Goal: Task Accomplishment & Management: Manage account settings

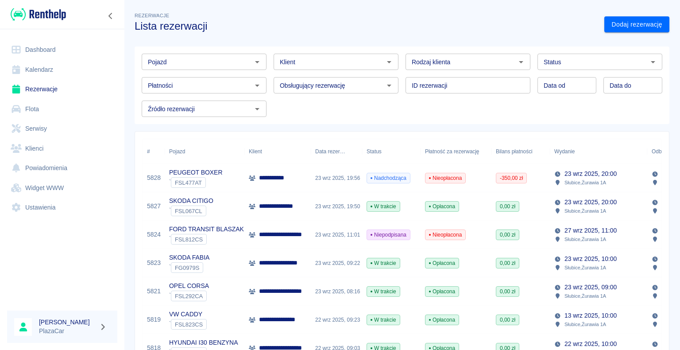
scroll to position [44, 0]
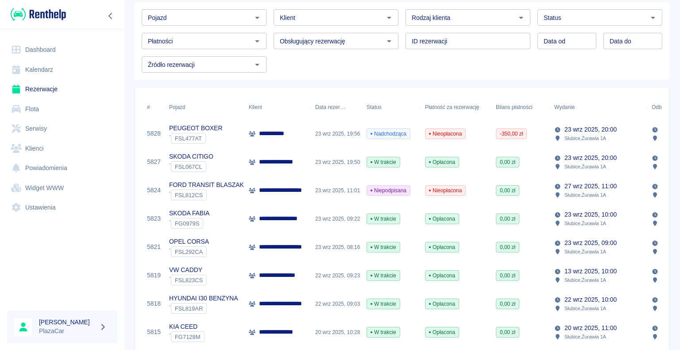
click at [516, 15] on icon "Otwórz" at bounding box center [521, 17] width 11 height 11
click at [480, 35] on li "Osoba prywatna" at bounding box center [463, 36] width 123 height 15
type input "Osoba prywatna"
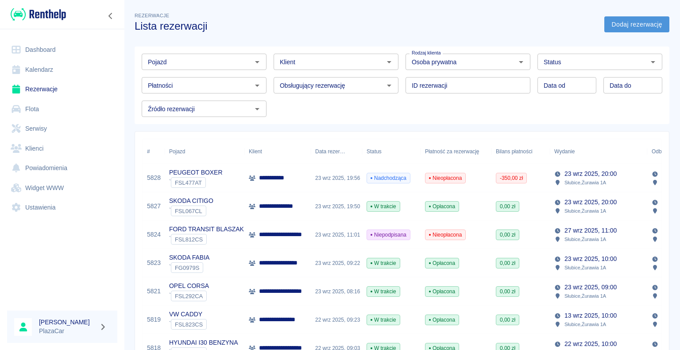
click at [610, 25] on link "Dodaj rezerwację" at bounding box center [636, 24] width 65 height 16
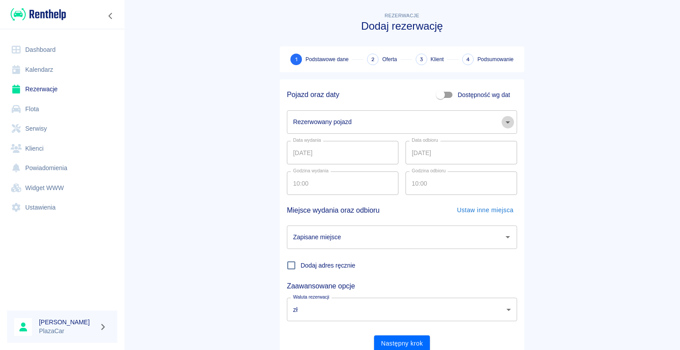
click at [506, 121] on icon "Otwórz" at bounding box center [507, 122] width 11 height 11
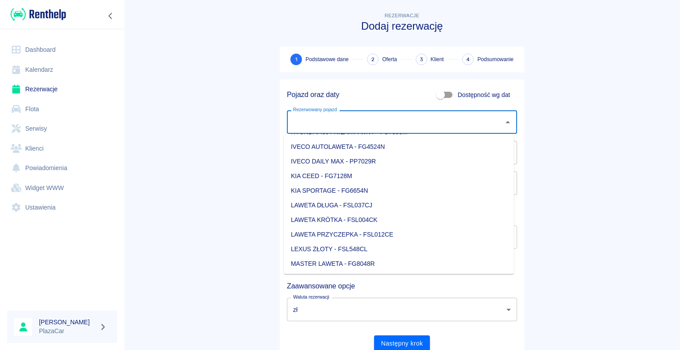
scroll to position [310, 0]
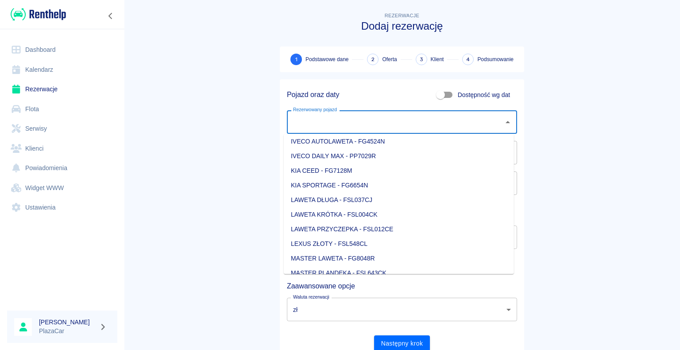
click at [438, 186] on li "KIA SPORTAGE - FG6654N" at bounding box center [399, 185] width 230 height 15
type input "KIA SPORTAGE - FG6654N"
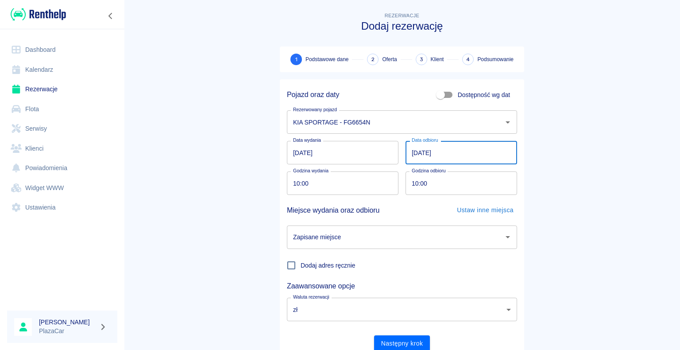
click at [416, 151] on input "[DATE]" at bounding box center [462, 152] width 112 height 23
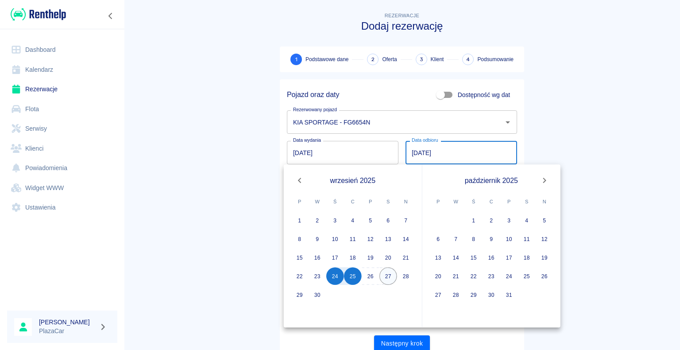
click at [387, 274] on button "27" at bounding box center [388, 276] width 18 height 18
type input "[DATE]"
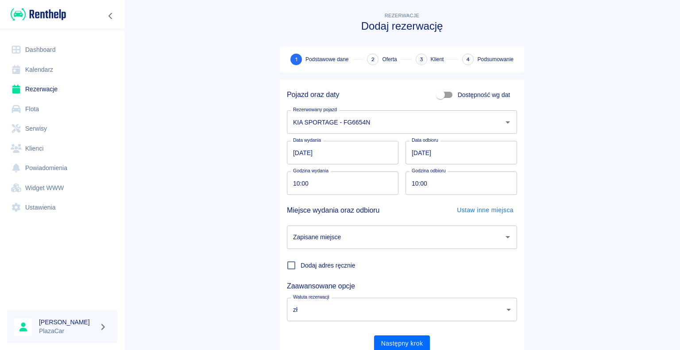
click at [504, 236] on icon "Otwórz" at bounding box center [507, 237] width 11 height 11
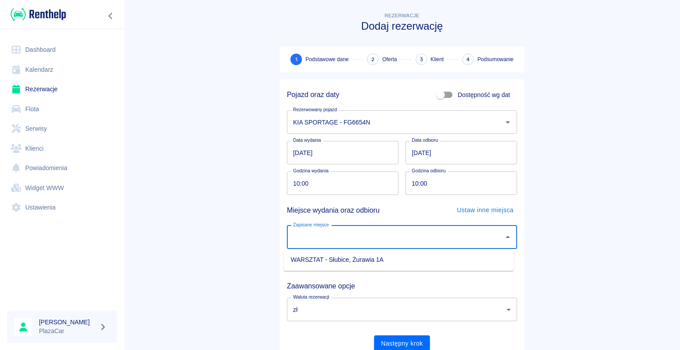
click at [474, 260] on li "WARSZTAT - Słubice, Żurawia 1A" at bounding box center [399, 259] width 230 height 15
type input "WARSZTAT - Słubice, Żurawia 1A"
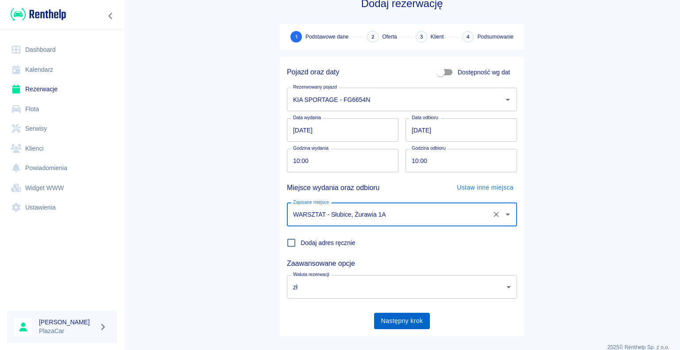
scroll to position [34, 0]
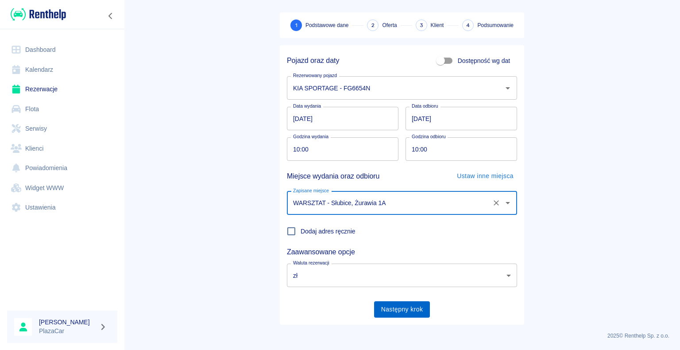
click at [398, 309] on button "Następny krok" at bounding box center [402, 309] width 56 height 16
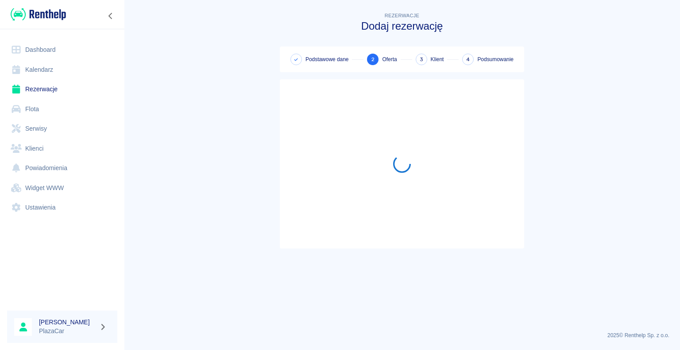
scroll to position [0, 0]
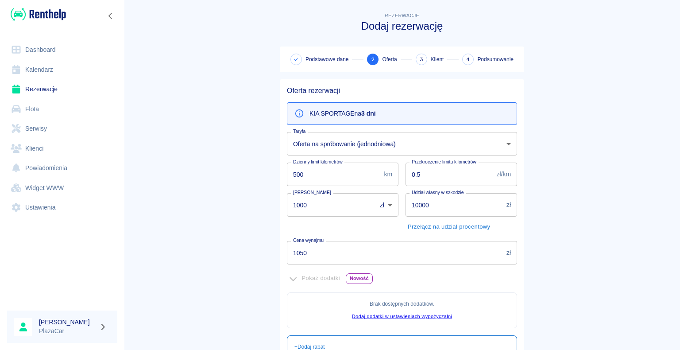
click at [303, 205] on input "1000" at bounding box center [328, 204] width 83 height 23
type input "1"
click at [302, 252] on input "1050" at bounding box center [395, 252] width 216 height 23
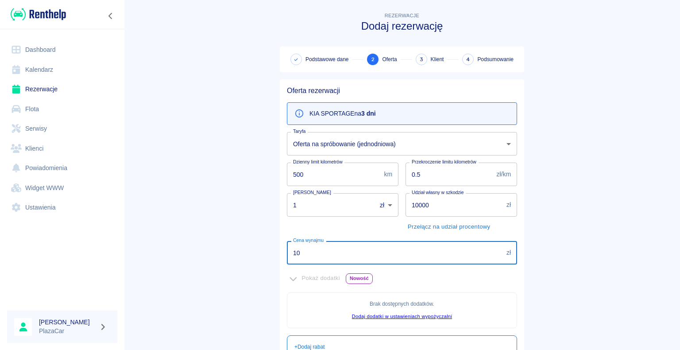
type input "1"
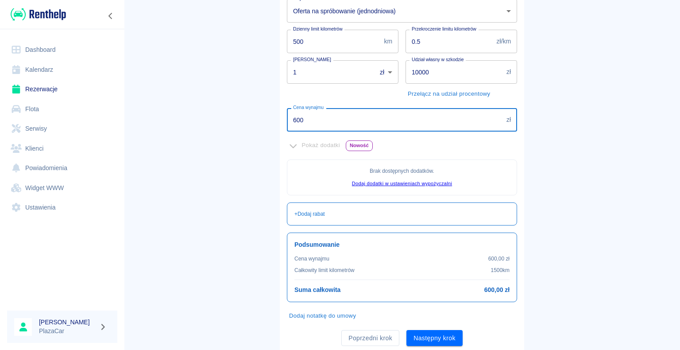
scroll to position [161, 0]
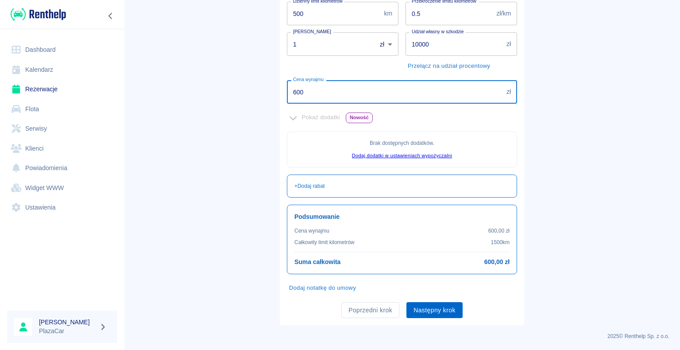
type input "600"
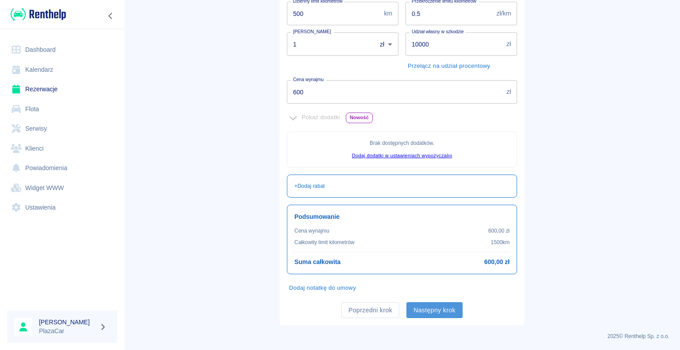
click at [431, 307] on button "Następny krok" at bounding box center [434, 310] width 56 height 16
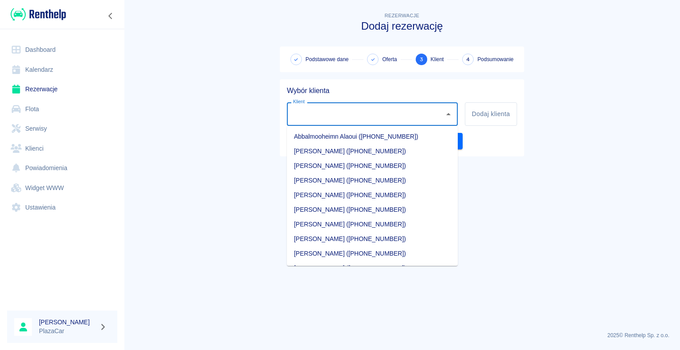
click at [317, 114] on input "Klient" at bounding box center [366, 113] width 150 height 15
click at [367, 223] on li "[PERSON_NAME] ([PHONE_NUMBER])" at bounding box center [372, 224] width 171 height 15
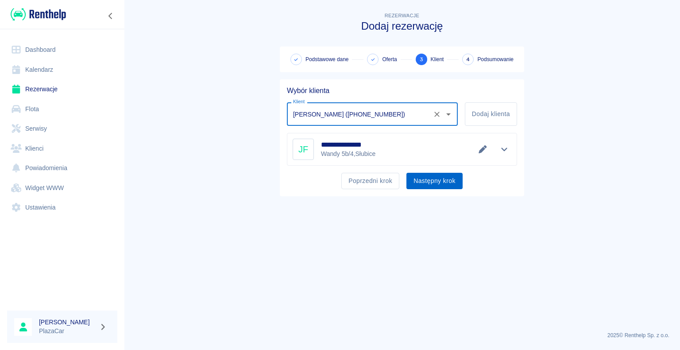
type input "[PERSON_NAME] ([PHONE_NUMBER])"
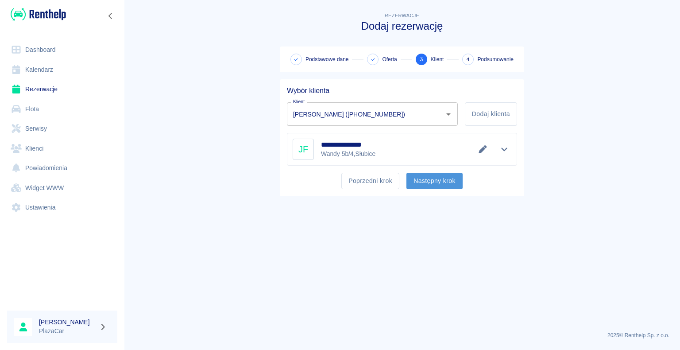
click at [427, 180] on button "Następny krok" at bounding box center [434, 181] width 56 height 16
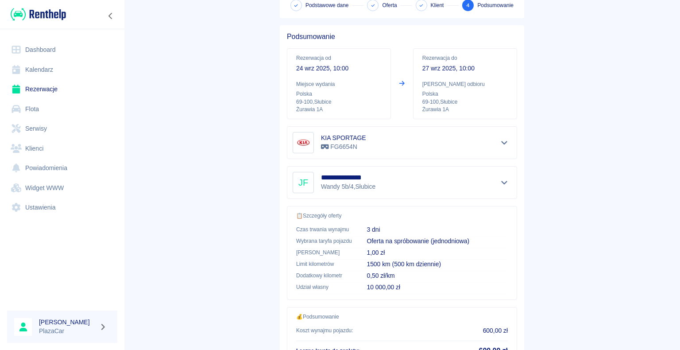
scroll to position [126, 0]
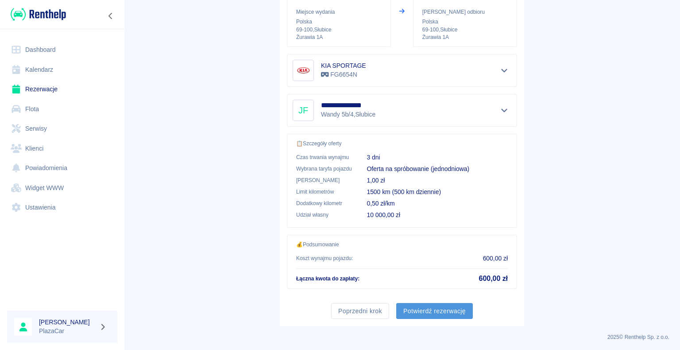
click at [439, 306] on button "Potwierdź rezerwację" at bounding box center [434, 311] width 77 height 16
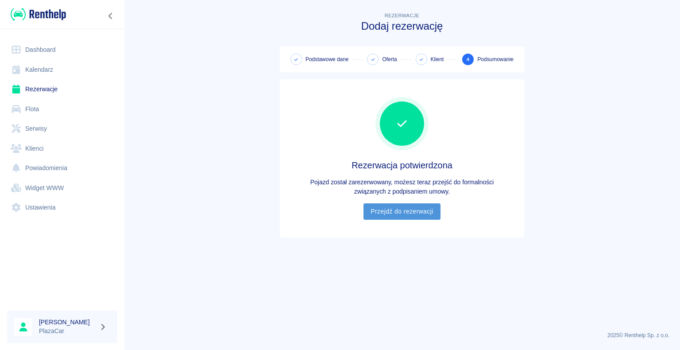
click at [398, 216] on link "Przejdź do rezerwacji" at bounding box center [401, 211] width 77 height 16
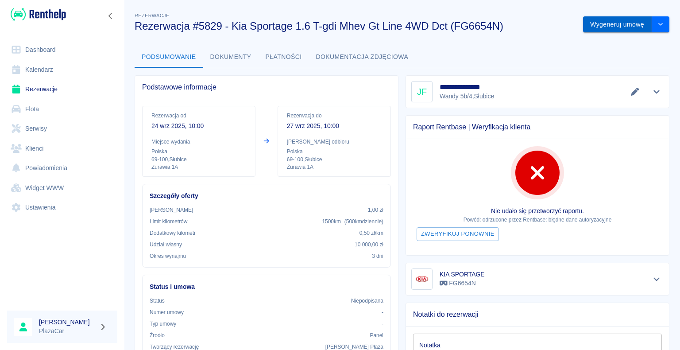
drag, startPoint x: 605, startPoint y: 12, endPoint x: 600, endPoint y: 26, distance: 15.1
click at [602, 18] on div "Wygeneruj umowę" at bounding box center [622, 20] width 93 height 23
click at [607, 13] on div "Wygeneruj umowę" at bounding box center [622, 20] width 93 height 23
click at [606, 19] on button "Wygeneruj umowę" at bounding box center [617, 24] width 69 height 16
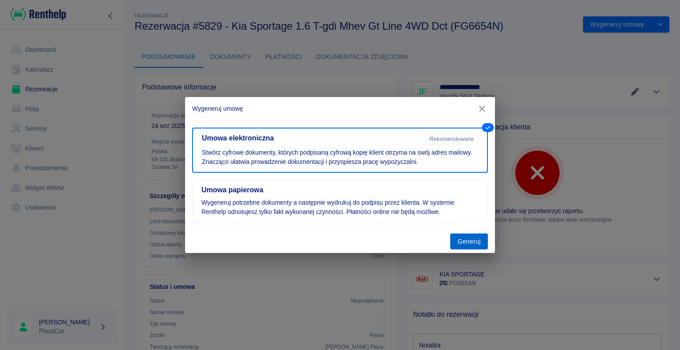
click at [467, 239] on button "Generuj" at bounding box center [469, 241] width 38 height 16
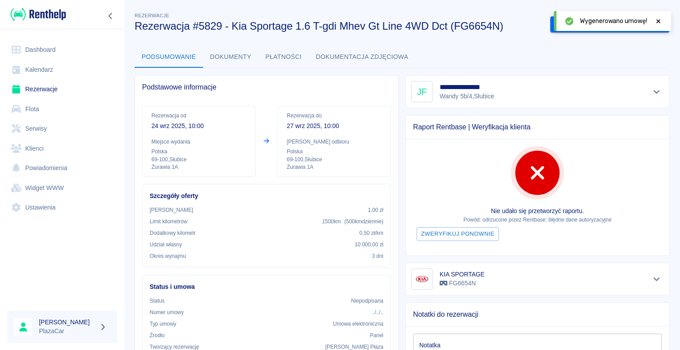
click at [657, 21] on icon at bounding box center [659, 21] width 4 height 4
click at [593, 24] on button "Podpisz umowę elektroniczną" at bounding box center [600, 24] width 101 height 16
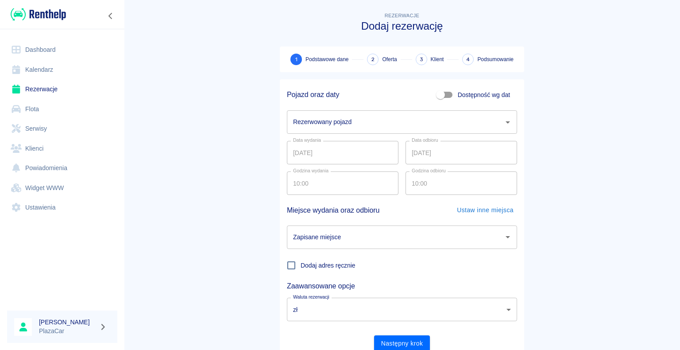
click at [51, 88] on link "Rezerwacje" at bounding box center [62, 89] width 110 height 20
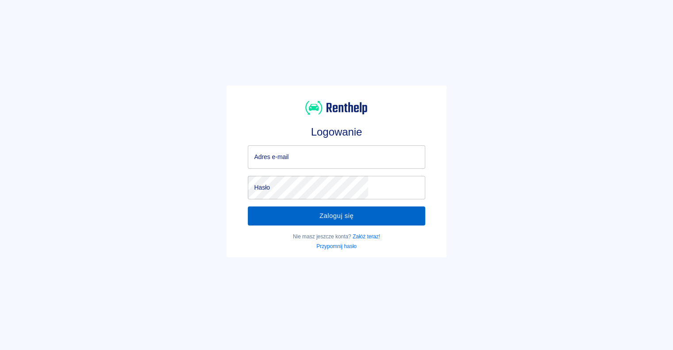
type input "[EMAIL_ADDRESS][DOMAIN_NAME]"
click at [336, 216] on button "Zaloguj się" at bounding box center [336, 215] width 177 height 19
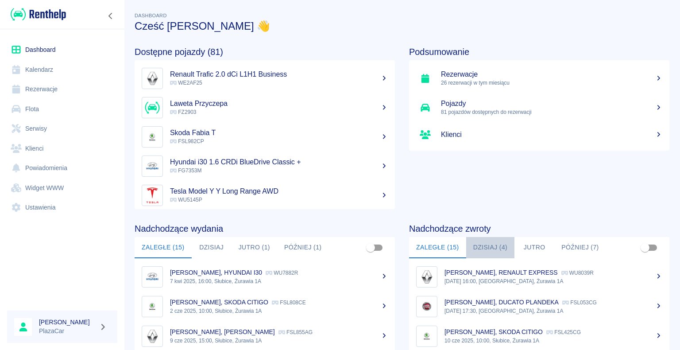
click at [480, 245] on button "Dzisiaj (4)" at bounding box center [490, 247] width 49 height 21
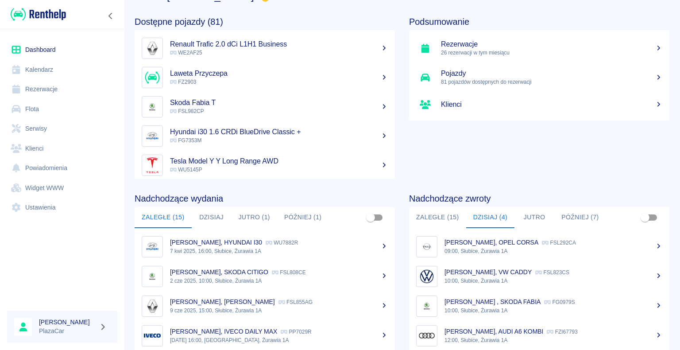
scroll to position [89, 0]
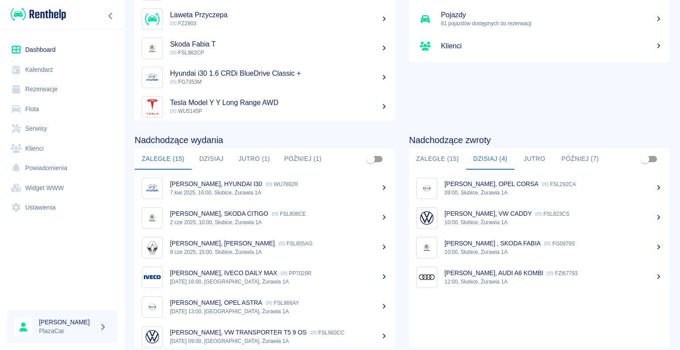
click at [569, 246] on p "FG0979S" at bounding box center [559, 243] width 31 height 6
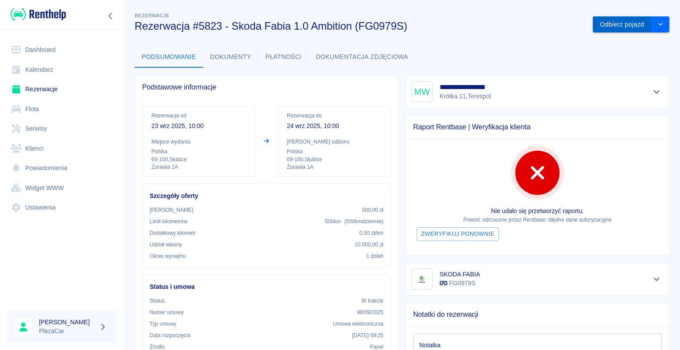
click at [610, 26] on button "Odbierz pojazd" at bounding box center [622, 24] width 59 height 16
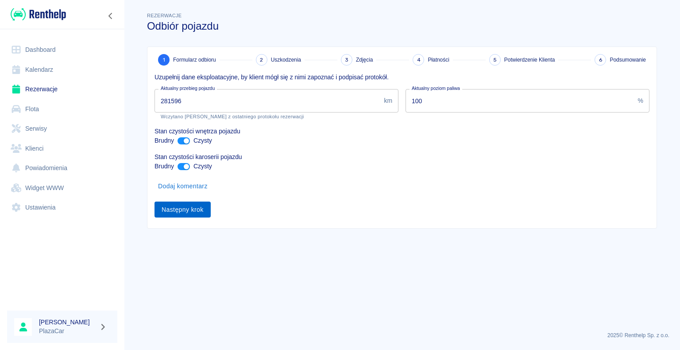
click at [178, 212] on button "Następny krok" at bounding box center [182, 209] width 56 height 16
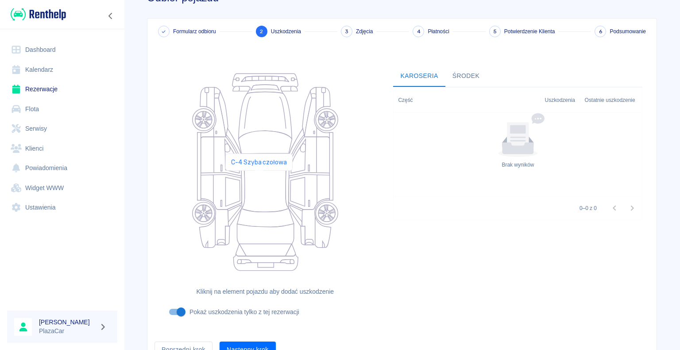
scroll to position [73, 0]
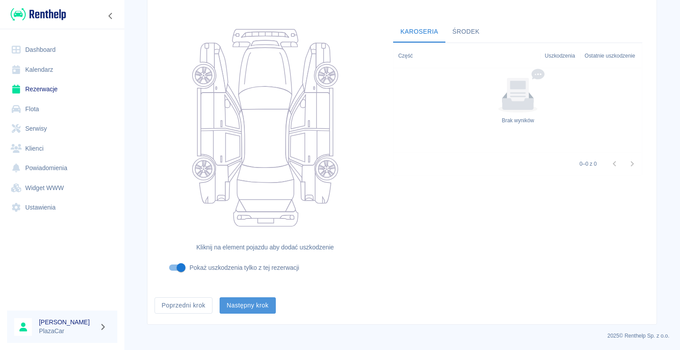
click at [243, 305] on button "Następny krok" at bounding box center [248, 305] width 56 height 16
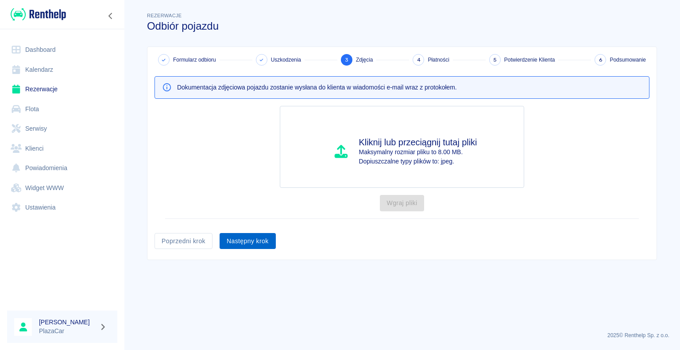
click at [247, 235] on button "Następny krok" at bounding box center [248, 241] width 56 height 16
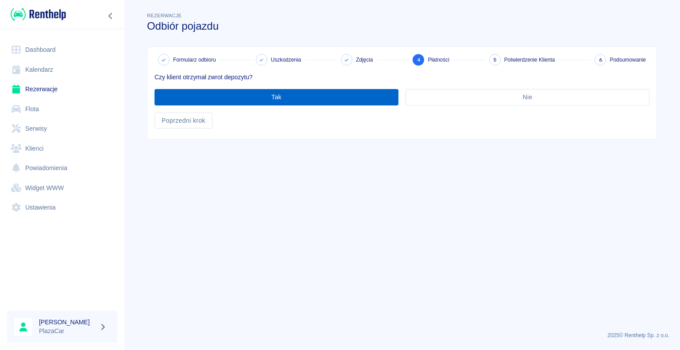
click at [267, 97] on button "Tak" at bounding box center [276, 97] width 244 height 16
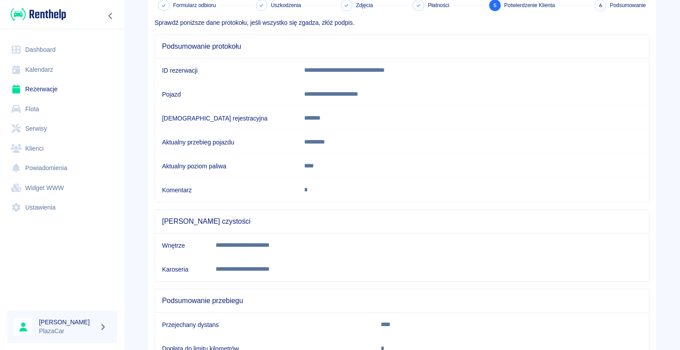
scroll to position [124, 0]
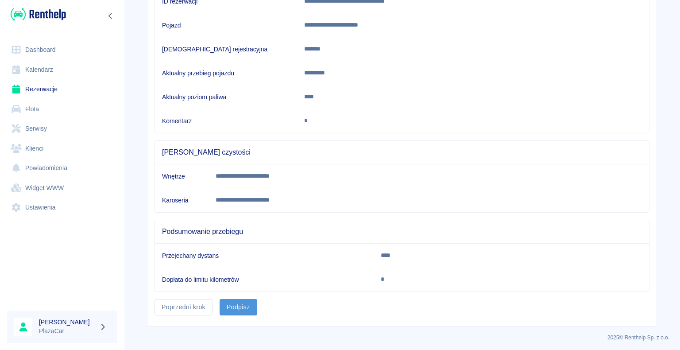
click at [235, 302] on button "Podpisz" at bounding box center [239, 307] width 38 height 16
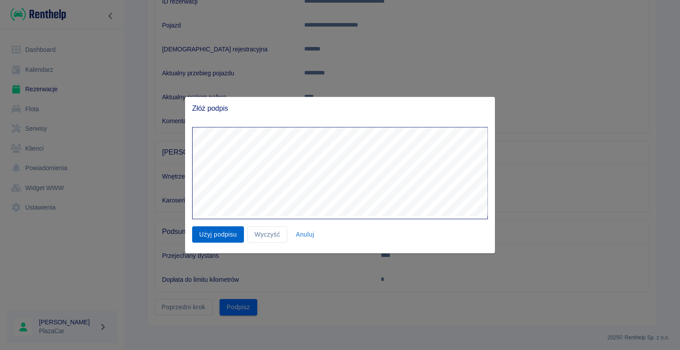
click at [216, 233] on button "Użyj podpisu" at bounding box center [218, 234] width 52 height 16
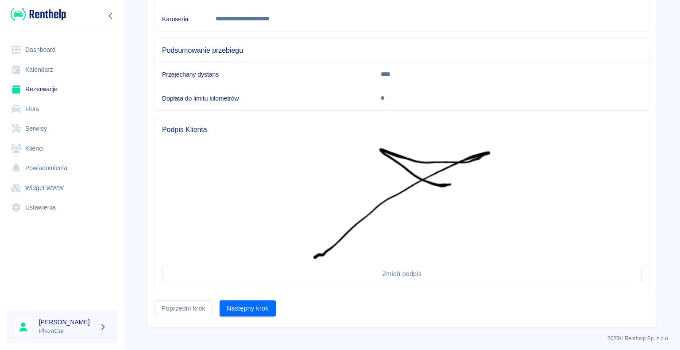
scroll to position [305, 0]
click at [242, 303] on button "Następny krok" at bounding box center [248, 308] width 56 height 16
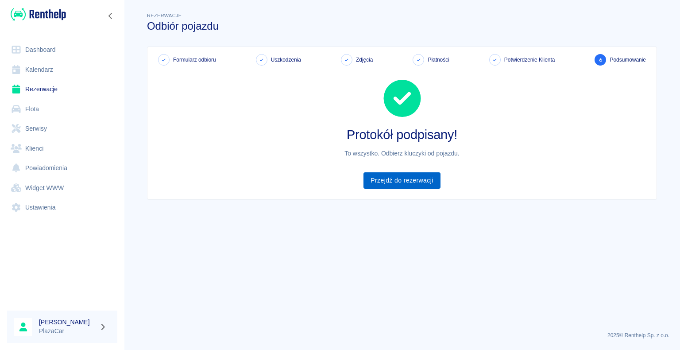
click at [398, 180] on link "Przejdź do rezerwacji" at bounding box center [401, 180] width 77 height 16
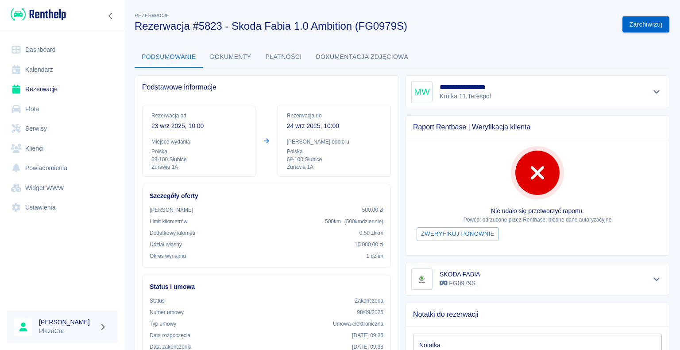
click at [636, 26] on button "Zarchiwizuj" at bounding box center [645, 24] width 47 height 16
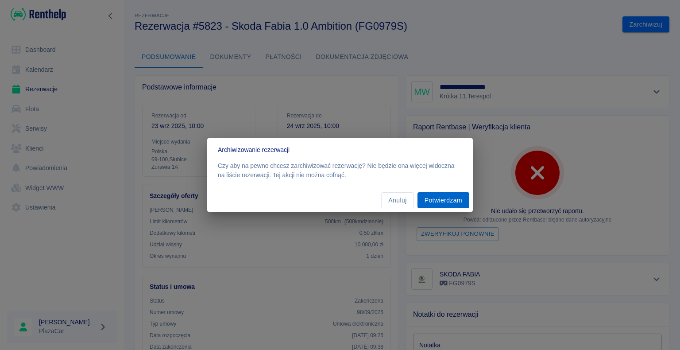
click at [439, 199] on button "Potwierdzam" at bounding box center [443, 200] width 52 height 16
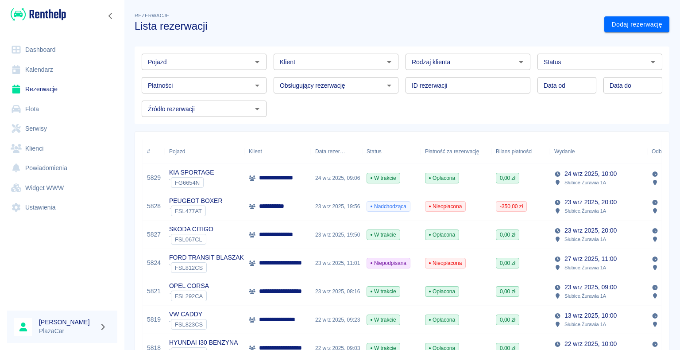
click at [21, 12] on img at bounding box center [38, 14] width 55 height 15
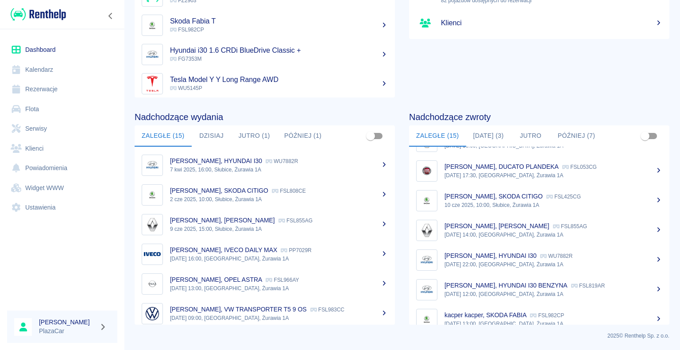
scroll to position [44, 0]
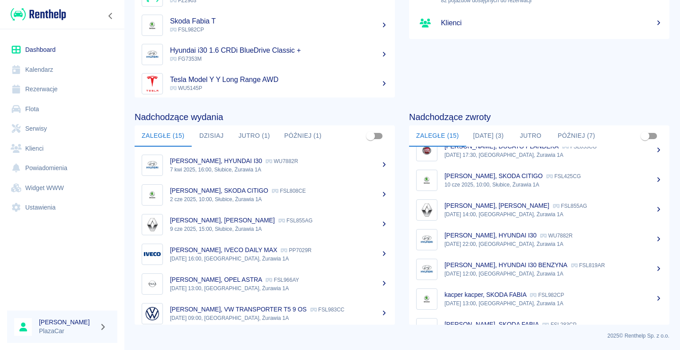
click at [487, 135] on button "Dzisiaj (3)" at bounding box center [488, 135] width 45 height 21
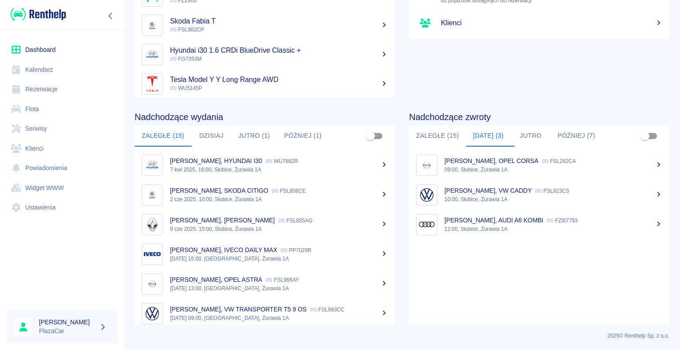
scroll to position [0, 0]
click at [487, 224] on div "Dzianis Paulouski, AUDI A6 KOMBI FZI67793" at bounding box center [553, 220] width 218 height 9
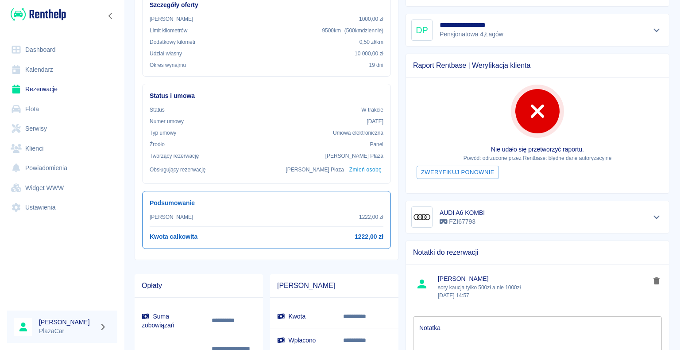
scroll to position [177, 0]
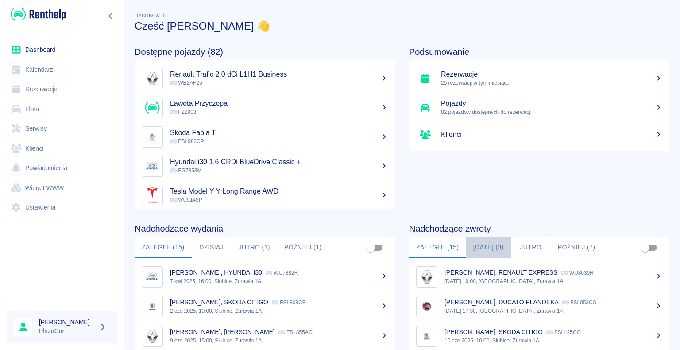
click at [491, 244] on button "Dzisiaj (3)" at bounding box center [488, 247] width 45 height 21
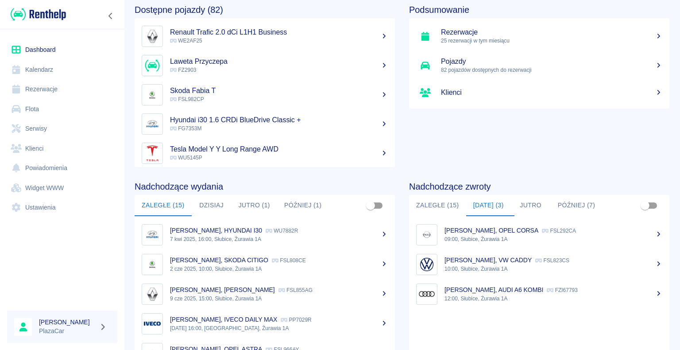
scroll to position [112, 0]
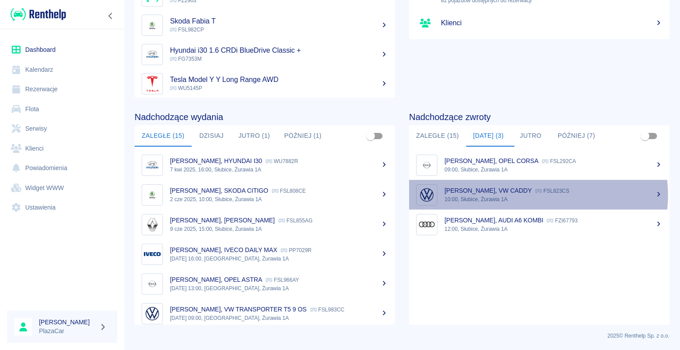
click at [534, 195] on p "10:00, Słubice, Żurawia 1A" at bounding box center [553, 199] width 218 height 8
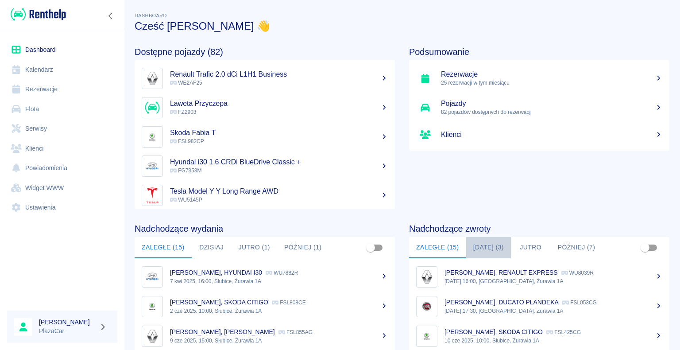
click at [487, 247] on button "Dzisiaj (3)" at bounding box center [488, 247] width 45 height 21
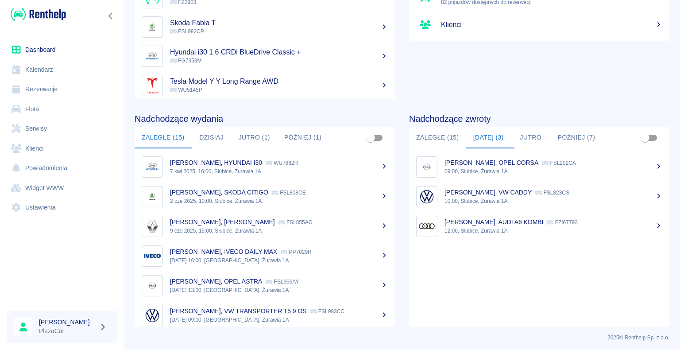
scroll to position [112, 0]
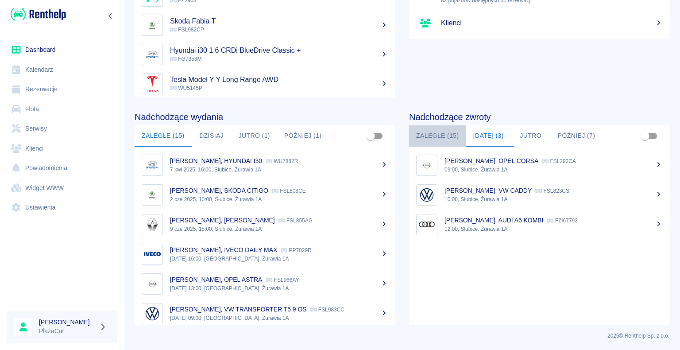
click at [436, 134] on button "Zaległe (15)" at bounding box center [437, 135] width 57 height 21
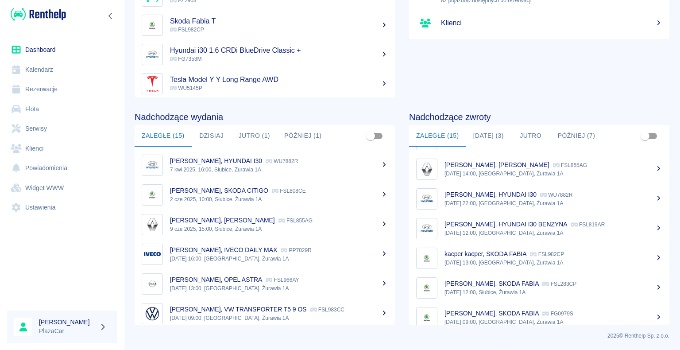
scroll to position [89, 0]
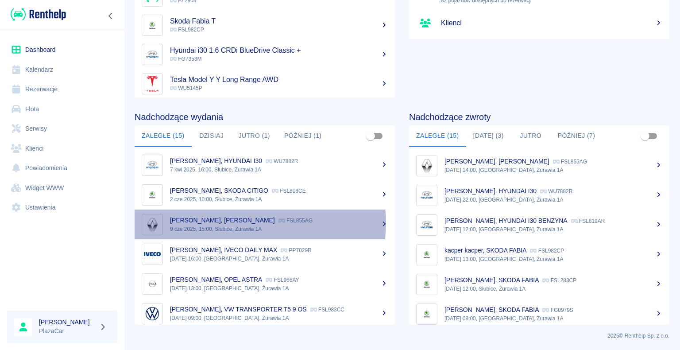
click at [255, 222] on p "Anita Oziemska, CLIO KRÓTKIE" at bounding box center [222, 219] width 105 height 7
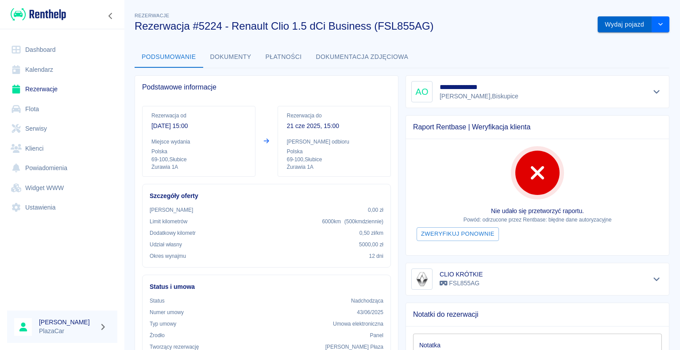
click at [613, 22] on button "Wydaj pojazd" at bounding box center [625, 24] width 54 height 16
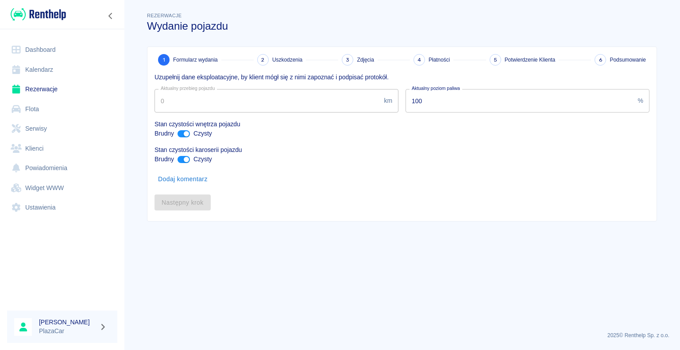
type input "386837"
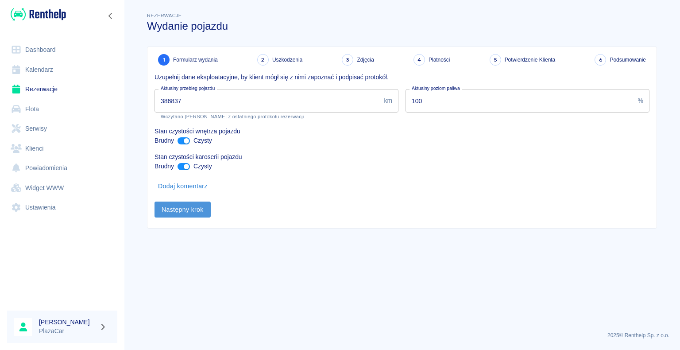
click at [184, 208] on button "Następny krok" at bounding box center [182, 209] width 56 height 16
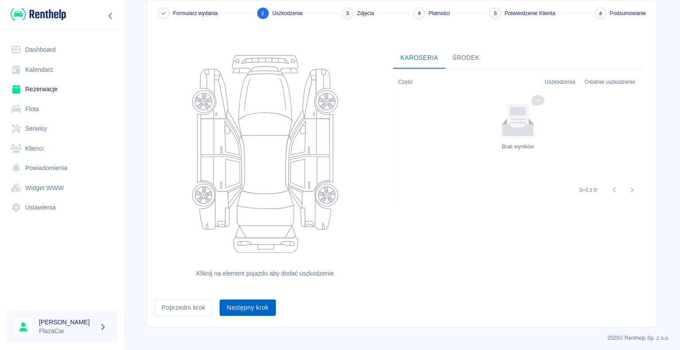
scroll to position [48, 0]
click at [240, 306] on button "Następny krok" at bounding box center [248, 305] width 56 height 16
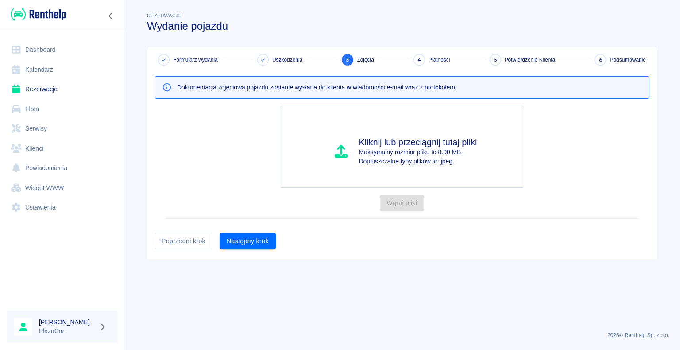
scroll to position [0, 0]
click at [250, 236] on button "Następny krok" at bounding box center [248, 241] width 56 height 16
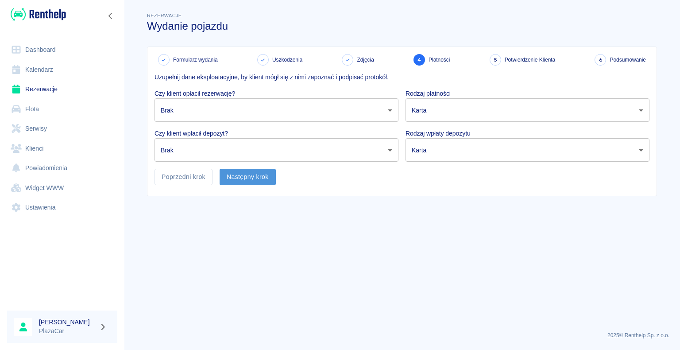
click at [247, 177] on button "Następny krok" at bounding box center [248, 177] width 56 height 16
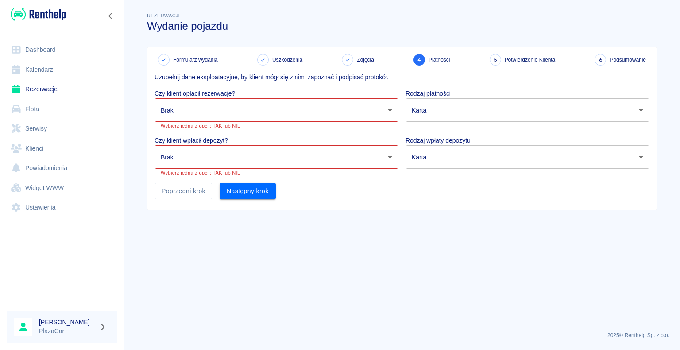
click at [386, 109] on body "Używamy plików Cookies, by zapewnić Ci najlepsze możliwe doświadczenie. Aby dow…" at bounding box center [340, 175] width 680 height 350
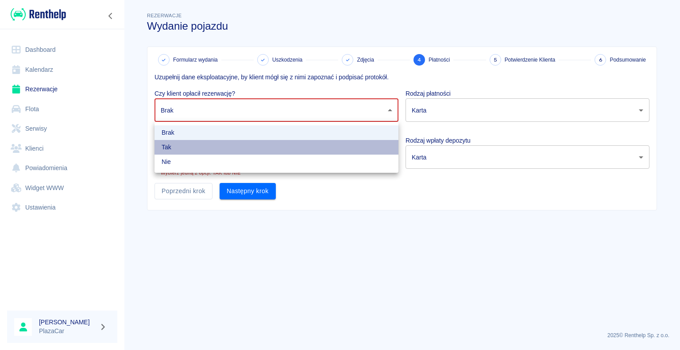
click at [347, 144] on li "Tak" at bounding box center [276, 147] width 244 height 15
type input "true"
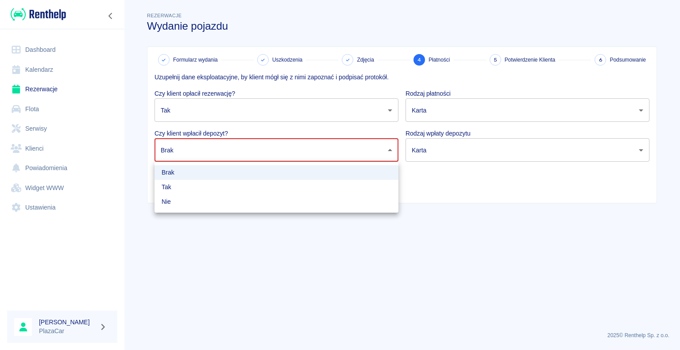
click at [376, 150] on body "Używamy plików Cookies, by zapewnić Ci najlepsze możliwe doświadczenie. Aby dow…" at bounding box center [340, 175] width 680 height 350
click at [328, 187] on li "Tak" at bounding box center [276, 187] width 244 height 15
type input "true"
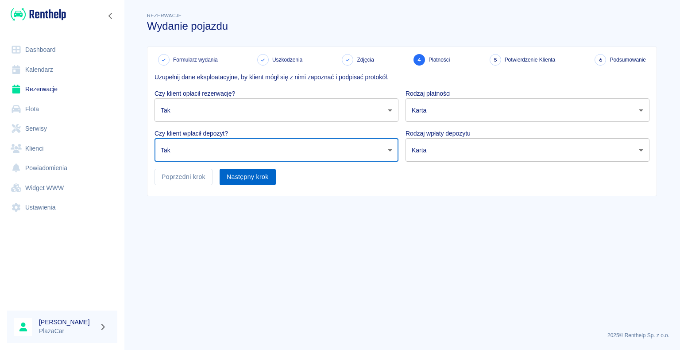
click at [255, 175] on button "Następny krok" at bounding box center [248, 177] width 56 height 16
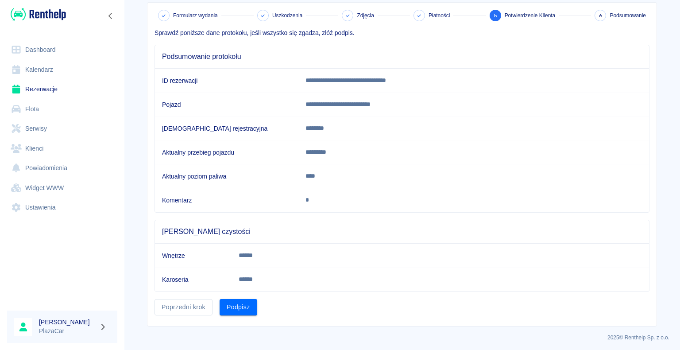
scroll to position [44, 0]
click at [236, 302] on button "Podpisz" at bounding box center [239, 307] width 38 height 16
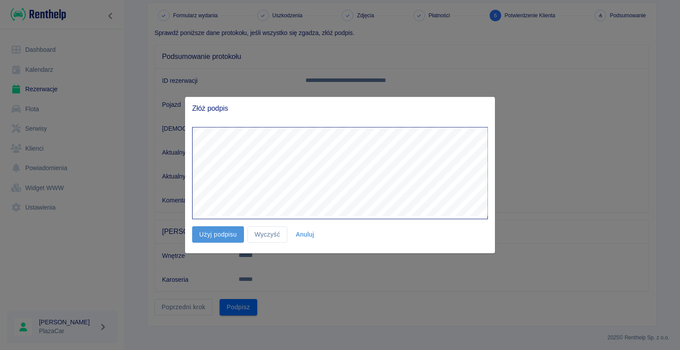
click at [214, 231] on button "Użyj podpisu" at bounding box center [218, 234] width 52 height 16
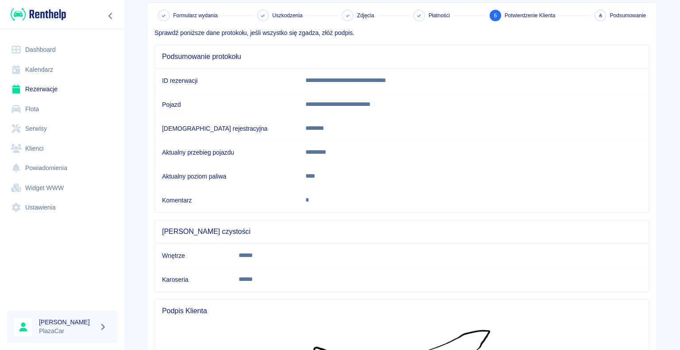
scroll to position [177, 0]
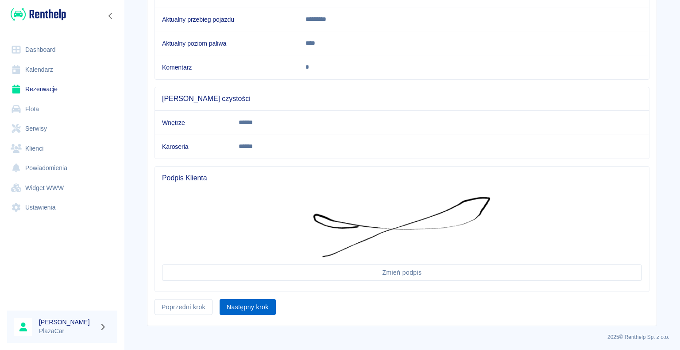
click at [248, 302] on button "Następny krok" at bounding box center [248, 307] width 56 height 16
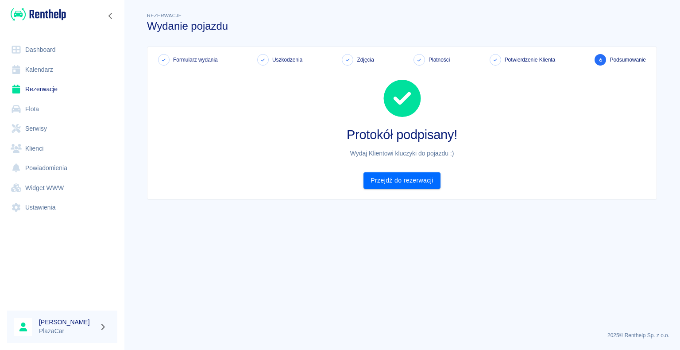
scroll to position [0, 0]
click at [402, 177] on link "Przejdź do rezerwacji" at bounding box center [401, 180] width 77 height 16
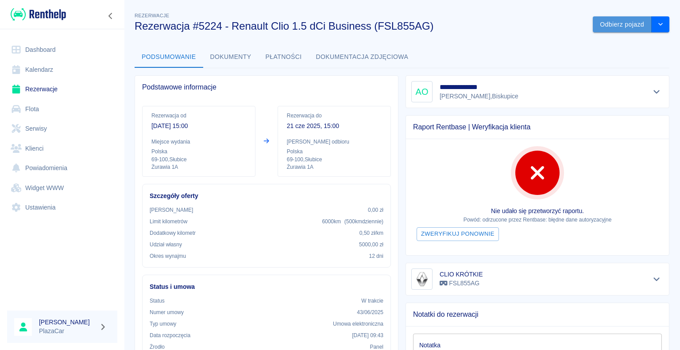
click at [620, 22] on button "Odbierz pojazd" at bounding box center [622, 24] width 59 height 16
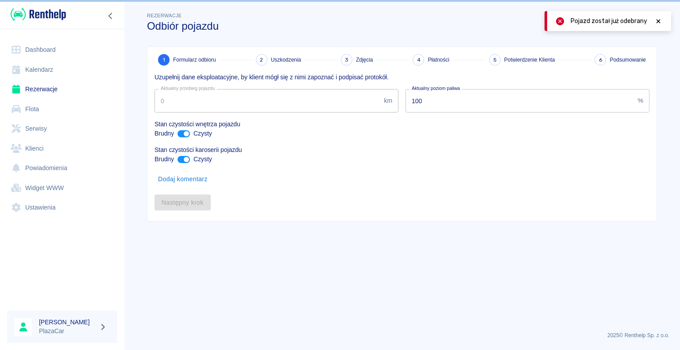
type input "386837"
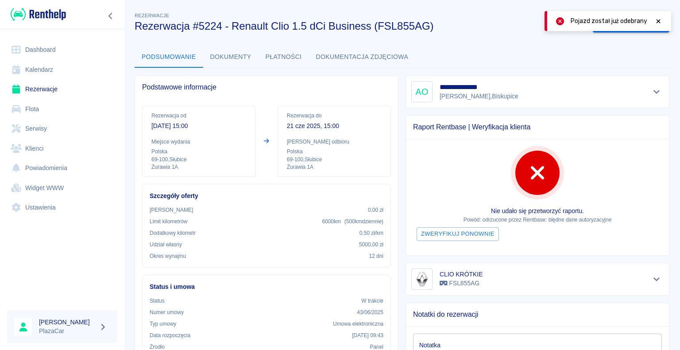
click at [660, 21] on icon at bounding box center [658, 21] width 8 height 6
click at [657, 22] on icon "drop-down" at bounding box center [660, 24] width 7 height 6
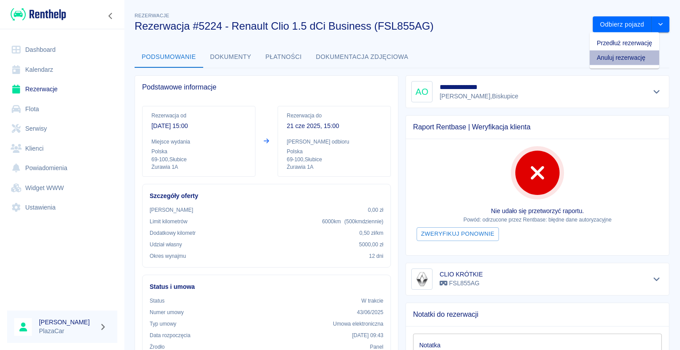
click at [620, 58] on li "Anuluj rezerwację" at bounding box center [625, 57] width 70 height 15
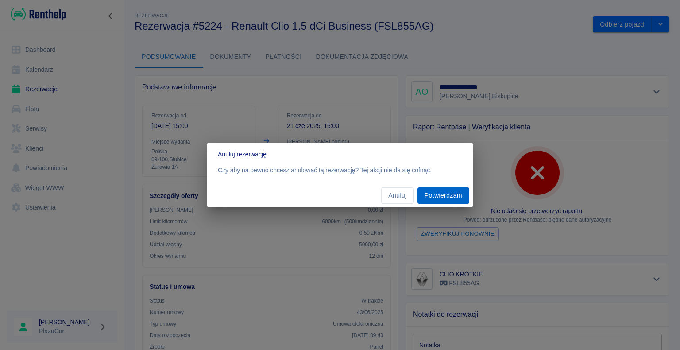
click at [437, 196] on button "Potwierdzam" at bounding box center [443, 195] width 52 height 16
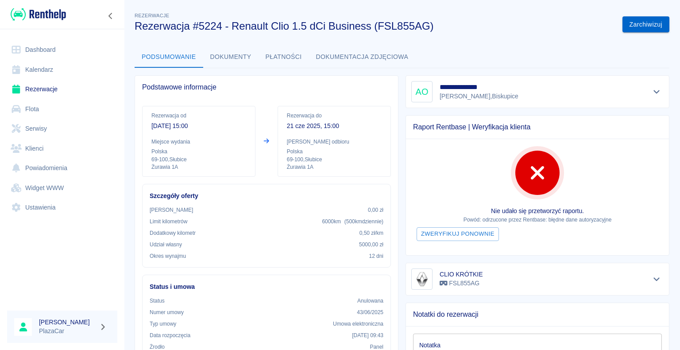
click at [640, 19] on button "Zarchiwizuj" at bounding box center [645, 24] width 47 height 16
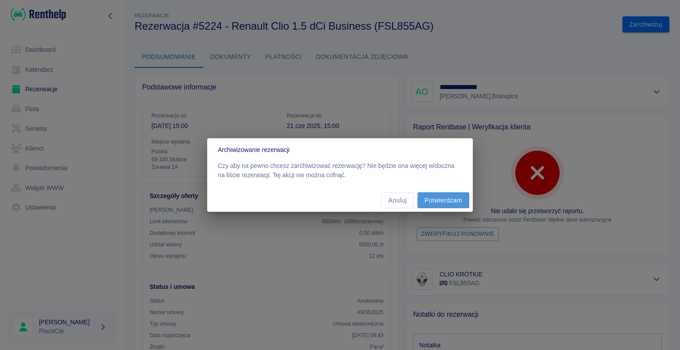
click at [446, 197] on button "Potwierdzam" at bounding box center [443, 200] width 52 height 16
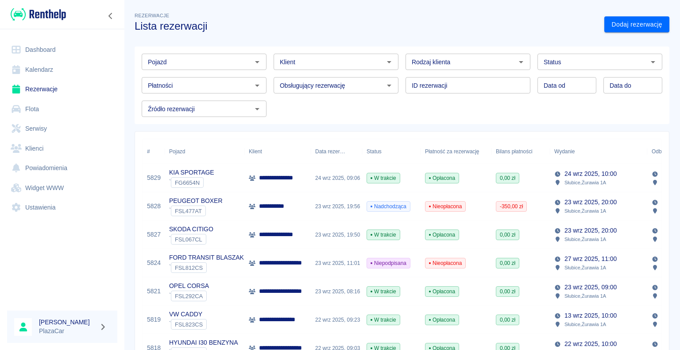
scroll to position [177, 0]
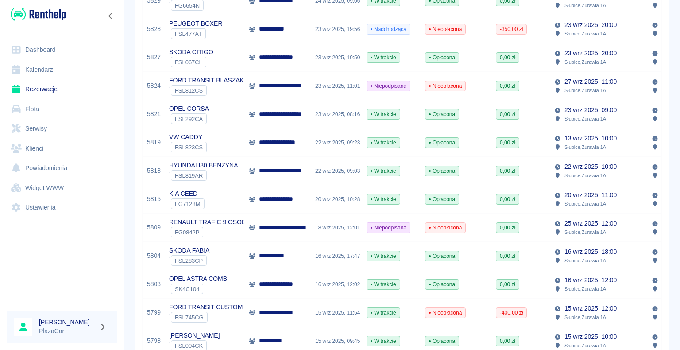
click at [315, 147] on div "22 wrz 2025, 09:23" at bounding box center [336, 142] width 51 height 28
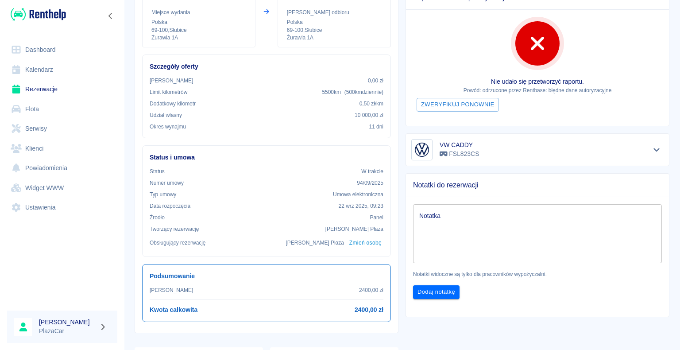
scroll to position [133, 0]
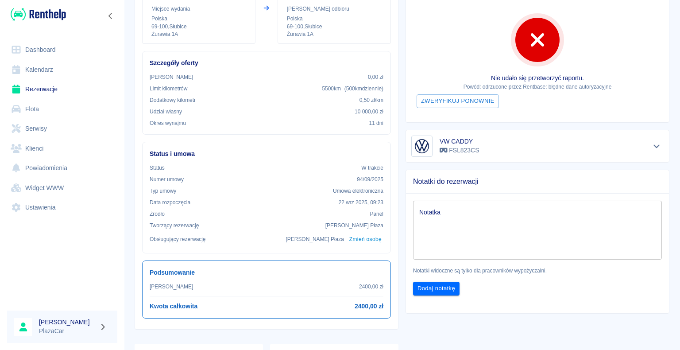
click at [450, 211] on textarea "Notatka" at bounding box center [537, 230] width 236 height 44
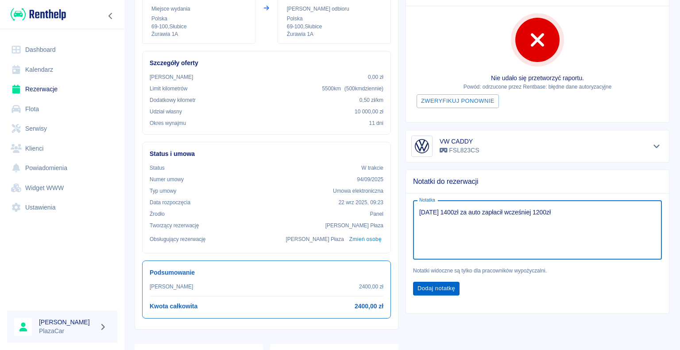
type textarea "piątek 1400zł za auto zapłacił wcześniej 1200zł"
click at [434, 284] on button "Dodaj notatkę" at bounding box center [436, 289] width 46 height 14
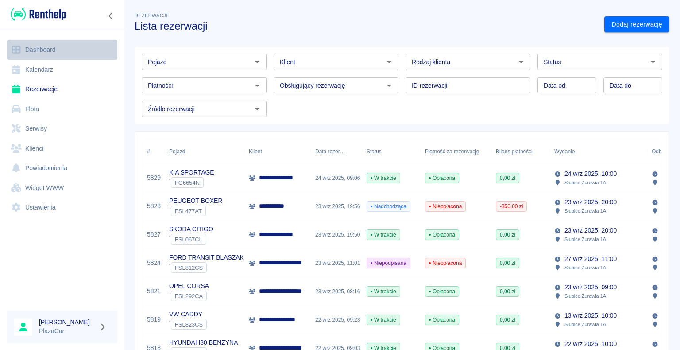
click at [35, 49] on link "Dashboard" at bounding box center [62, 50] width 110 height 20
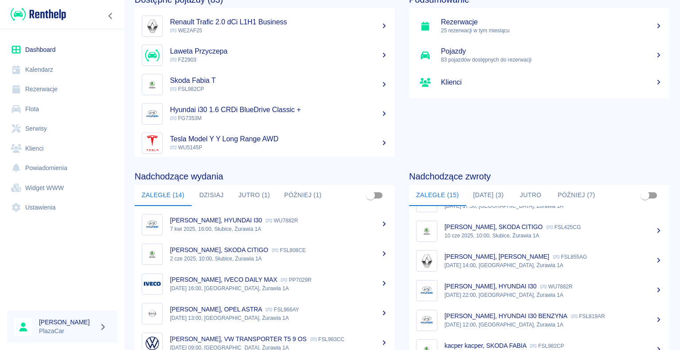
scroll to position [67, 0]
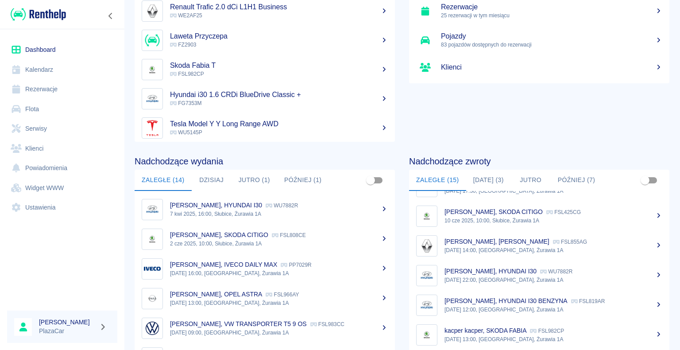
click at [485, 238] on p "Jacek Borkowski, CLIO KRÓTKIE" at bounding box center [496, 241] width 105 height 7
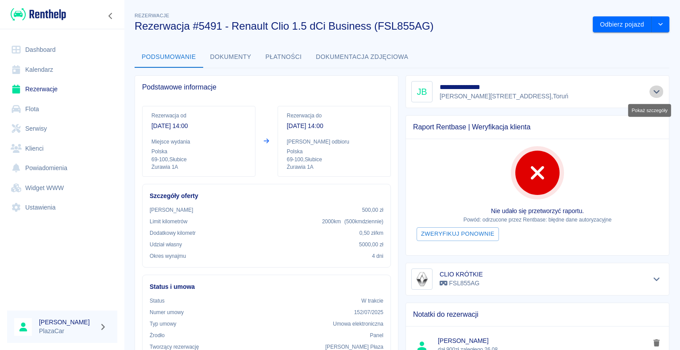
click at [652, 90] on icon "Pokaż szczegóły" at bounding box center [657, 92] width 10 height 8
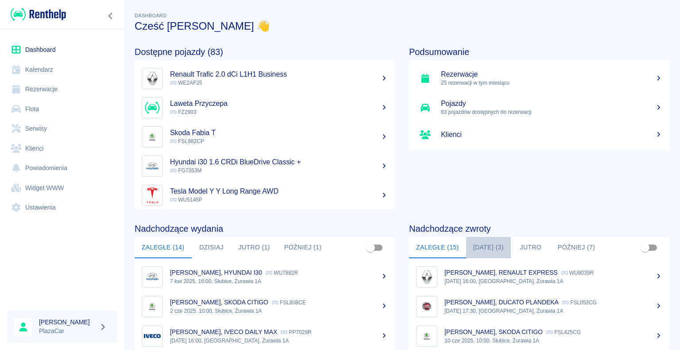
click at [487, 245] on button "Dzisiaj (3)" at bounding box center [488, 247] width 45 height 21
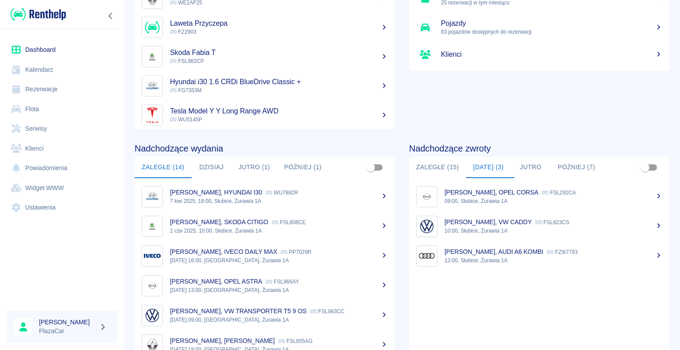
scroll to position [89, 0]
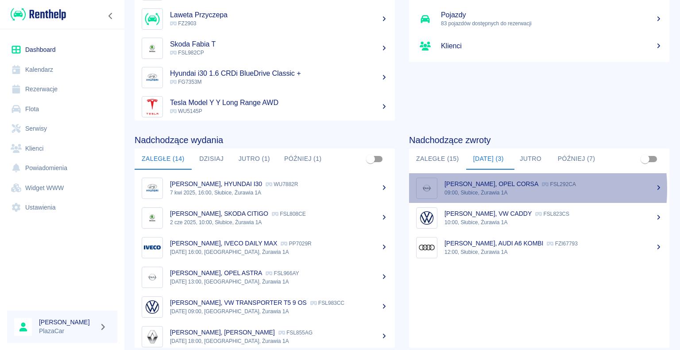
click at [491, 189] on p "09:00, Słubice, Żurawia 1A" at bounding box center [553, 193] width 218 height 8
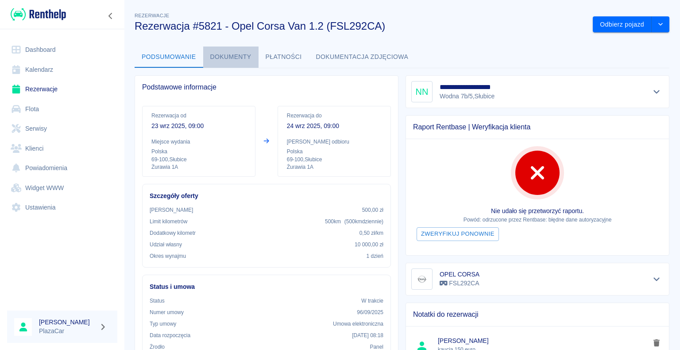
click at [221, 58] on button "Dokumenty" at bounding box center [230, 56] width 55 height 21
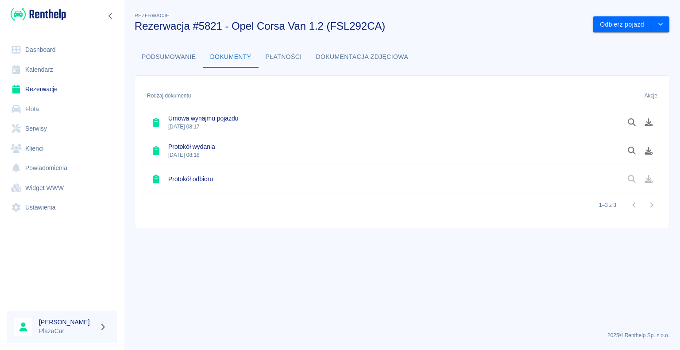
click at [221, 121] on h6 "Umowa wynajmu pojazdu" at bounding box center [203, 118] width 70 height 9
click at [630, 122] on icon "Podgląd dokumentu" at bounding box center [632, 122] width 10 height 8
click at [34, 89] on link "Rezerwacje" at bounding box center [62, 89] width 110 height 20
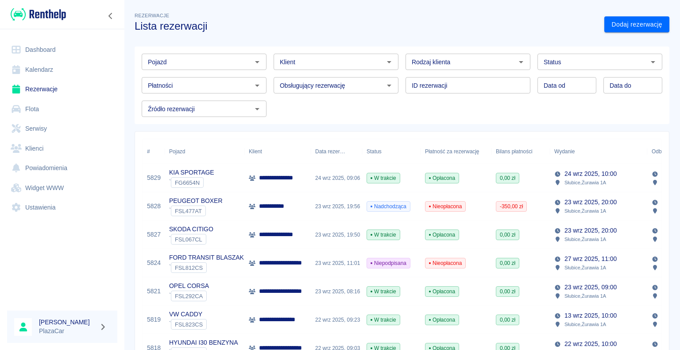
click at [232, 207] on div "PEUGEOT BOXER ` FSL477AT" at bounding box center [205, 206] width 80 height 28
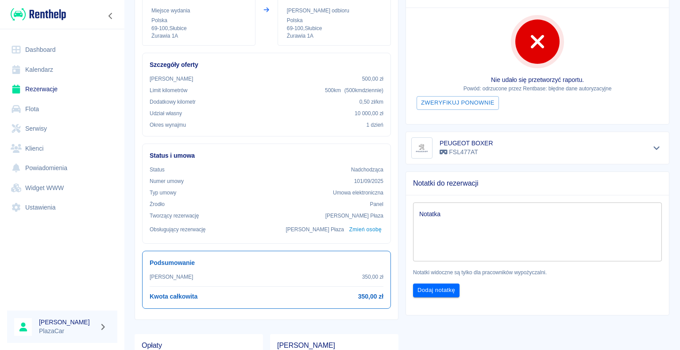
scroll to position [133, 0]
